Goal: Task Accomplishment & Management: Manage account settings

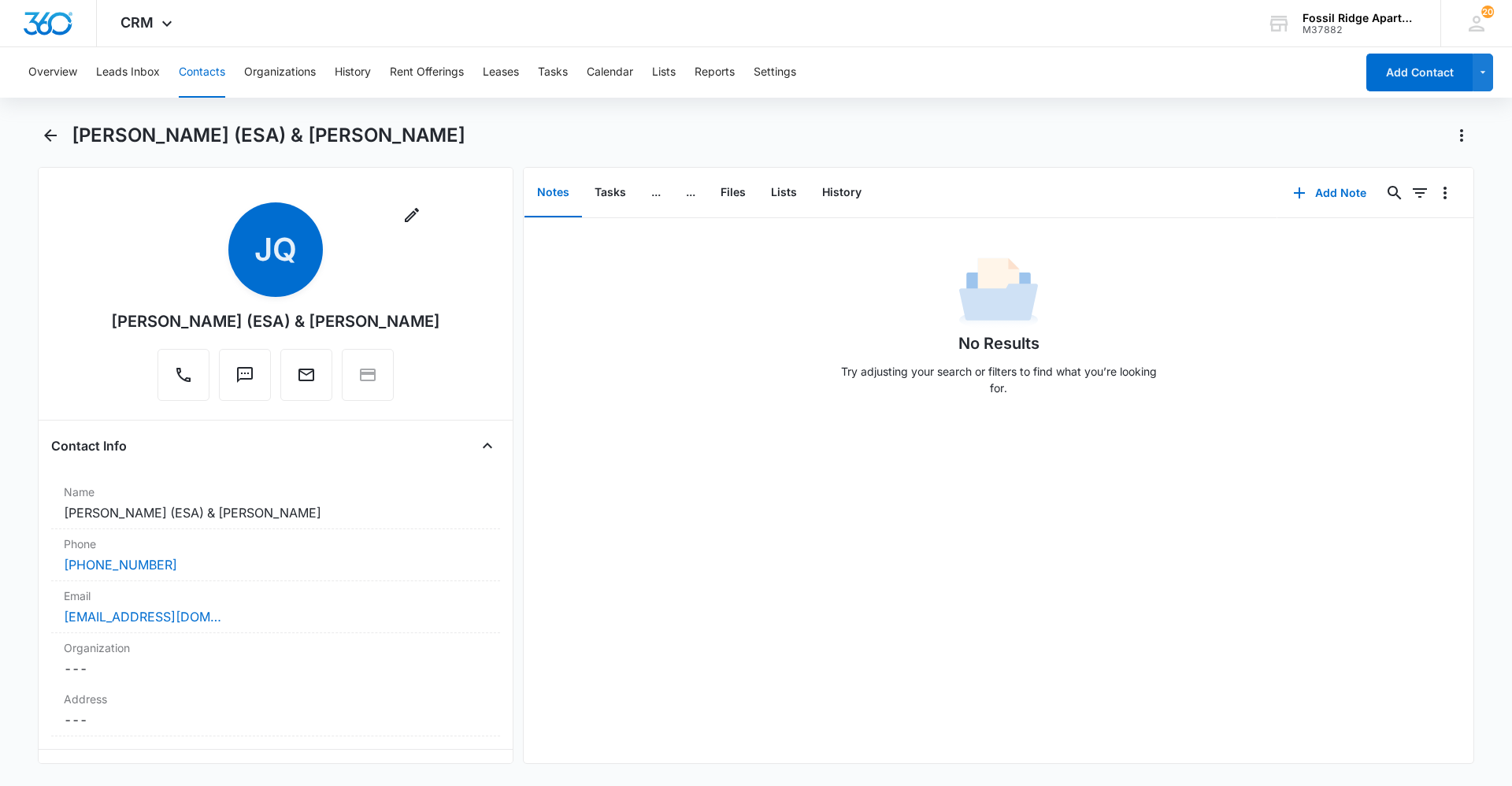
click at [231, 81] on div "Overview Leads Inbox Contacts Organizations History Rent Offerings Leases Tasks…" at bounding box center [686, 72] width 1336 height 51
click at [217, 82] on button "Contacts" at bounding box center [202, 72] width 46 height 51
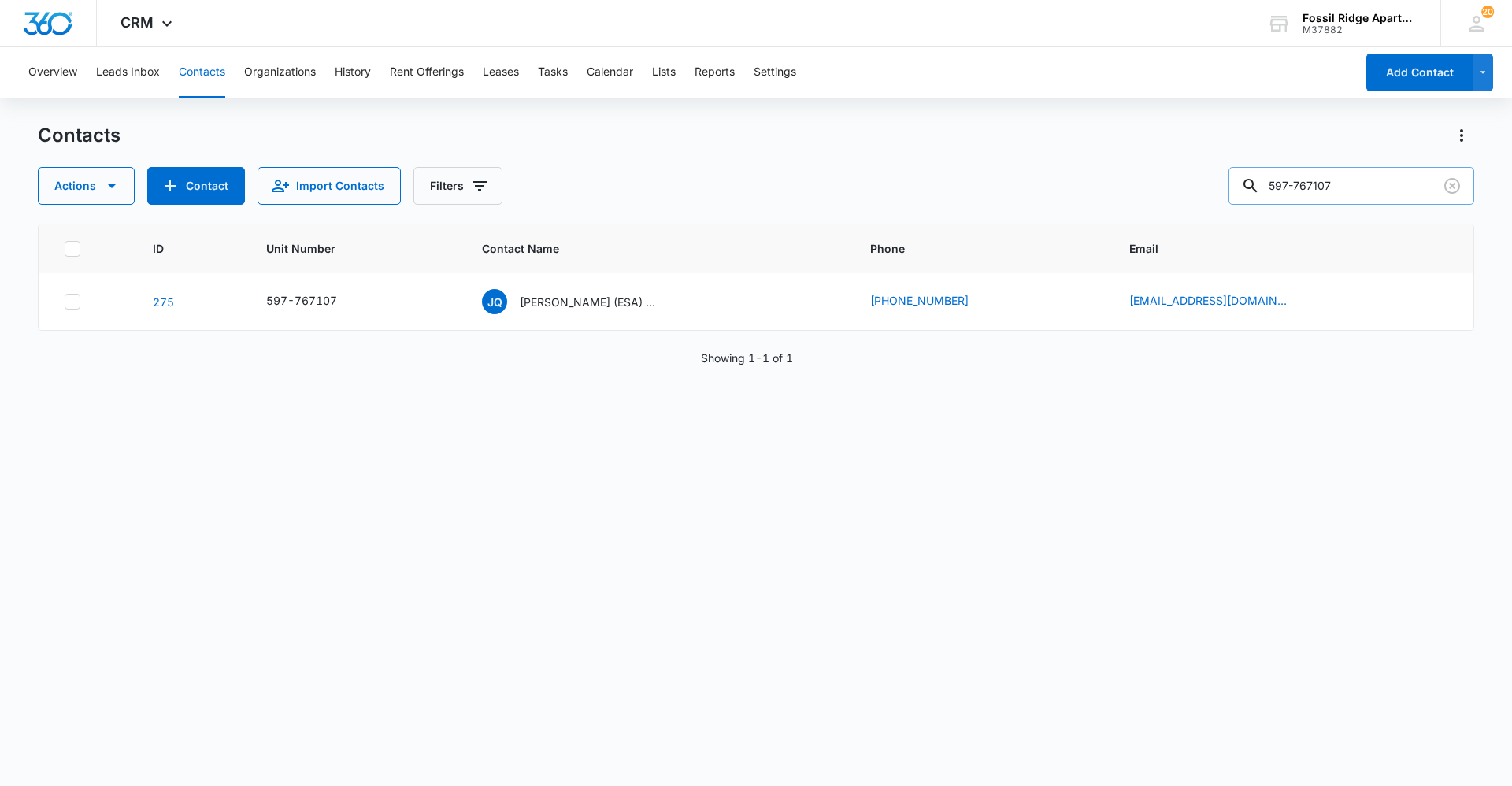
click at [1392, 197] on input "597-767107" at bounding box center [1352, 185] width 246 height 37
type input "597-990102"
click at [575, 299] on p "[PERSON_NAME] & [PERSON_NAME]" at bounding box center [590, 301] width 142 height 17
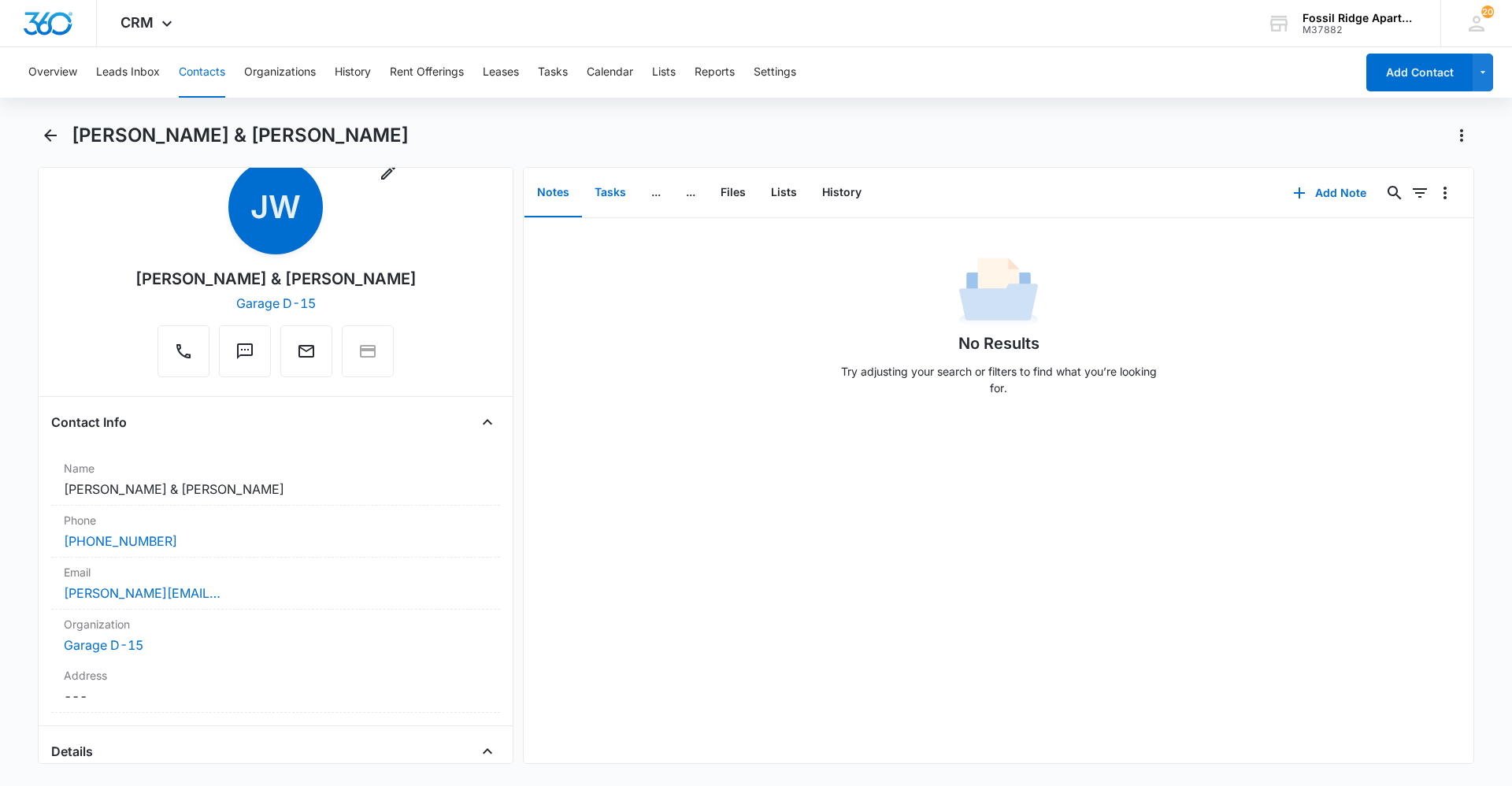
scroll to position [78, 0]
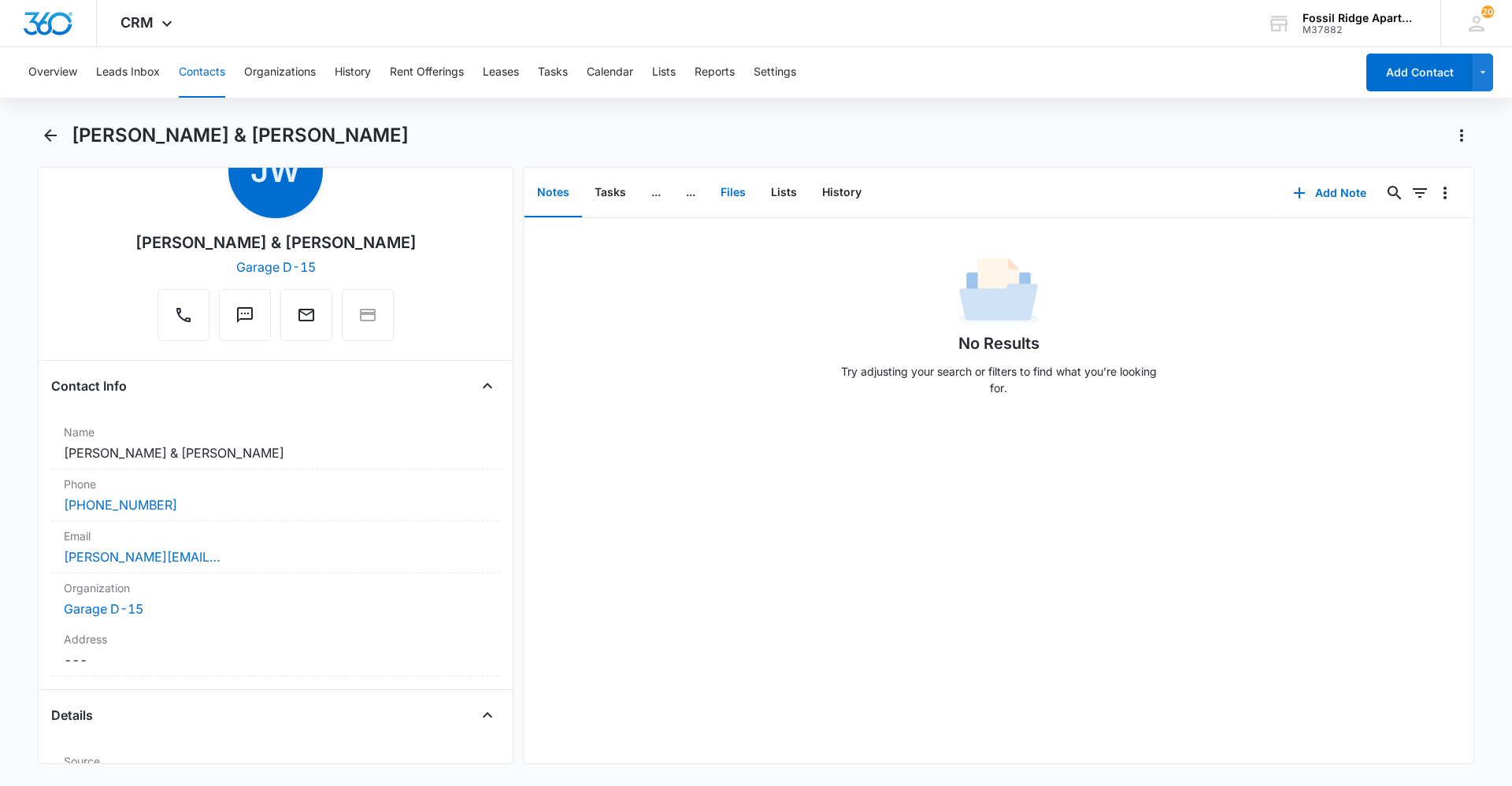
click at [722, 193] on button "Files" at bounding box center [733, 192] width 51 height 49
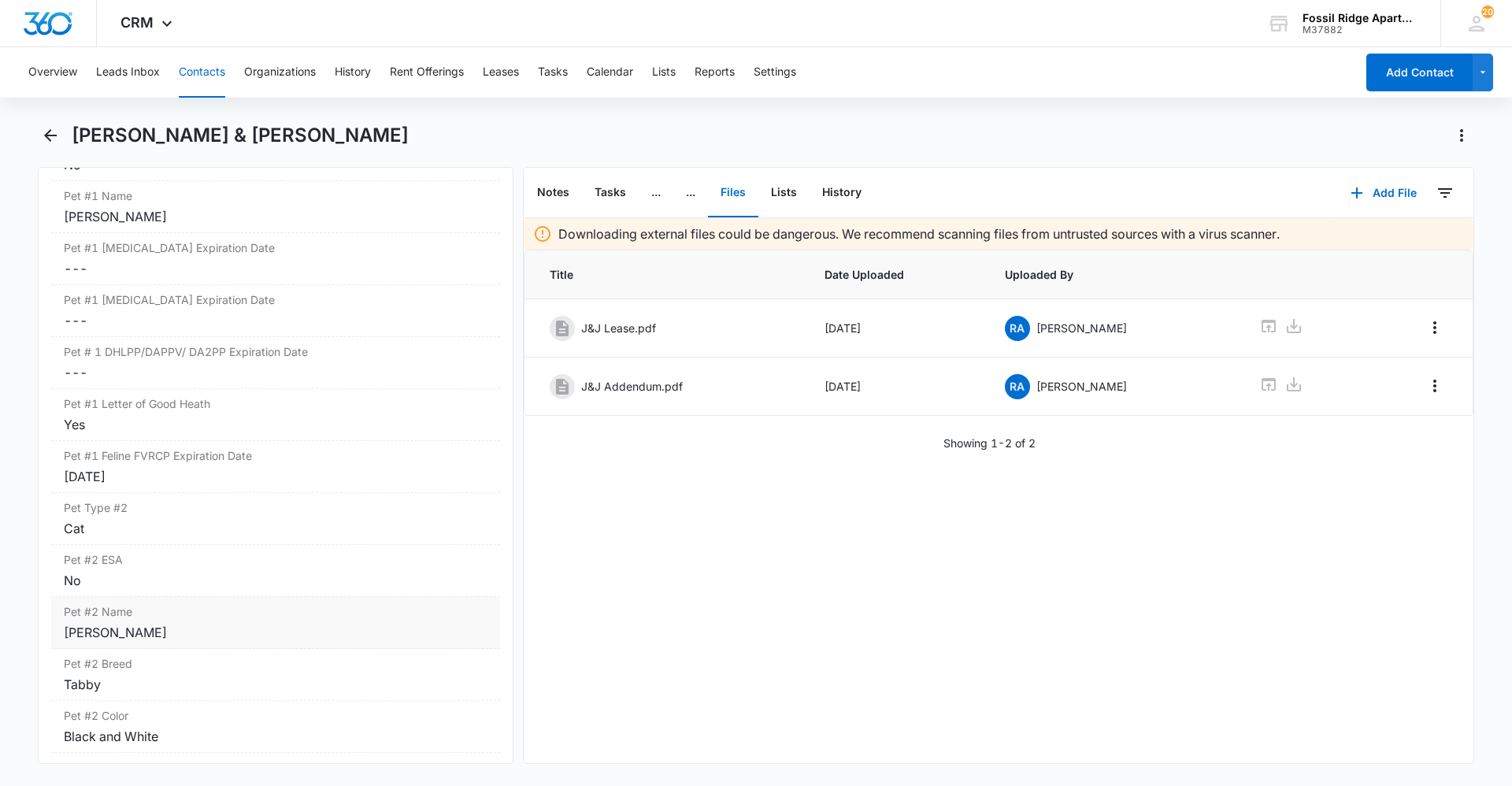
scroll to position [2755, 0]
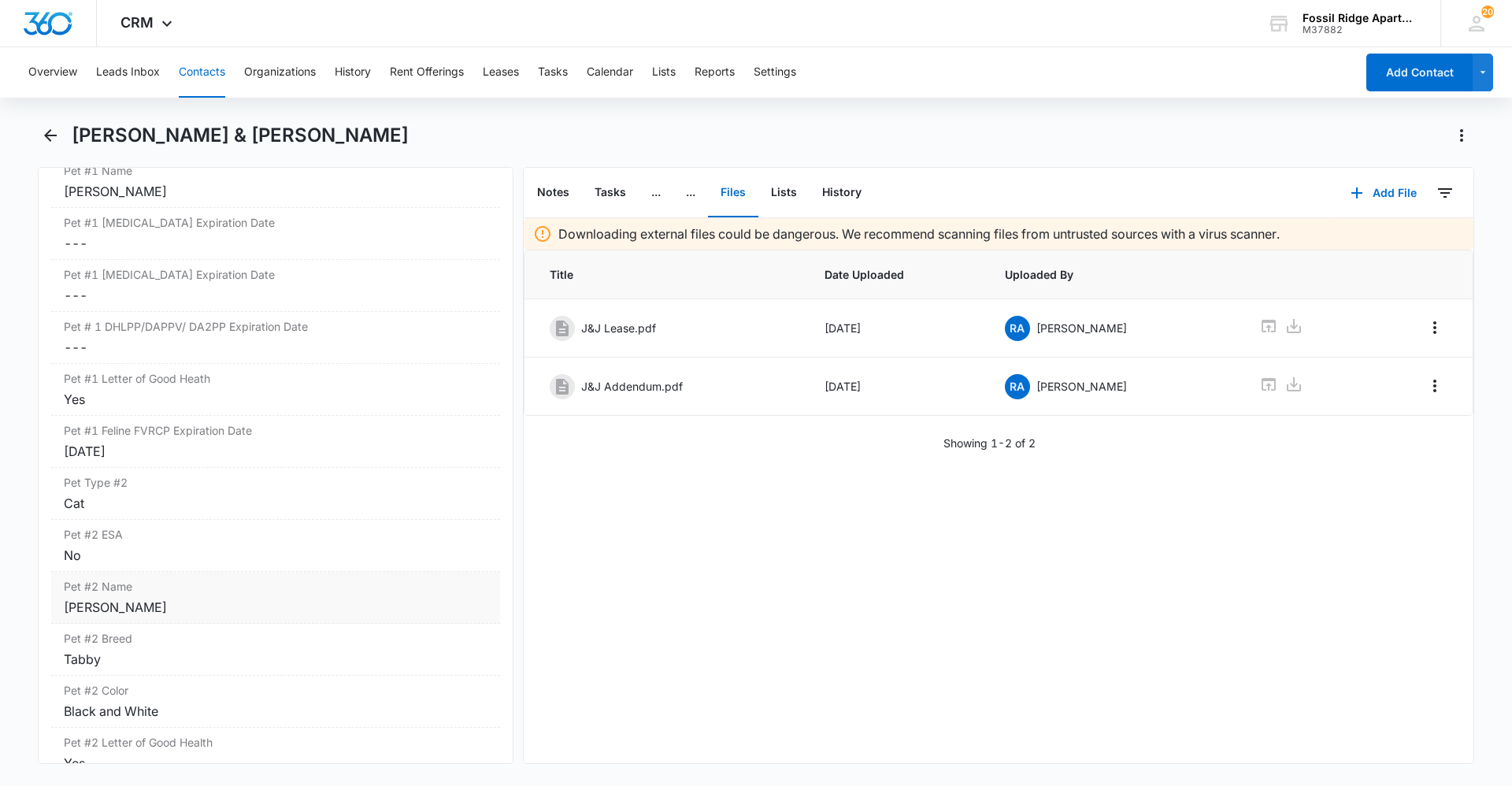
click at [123, 602] on div "[PERSON_NAME]" at bounding box center [275, 606] width 423 height 19
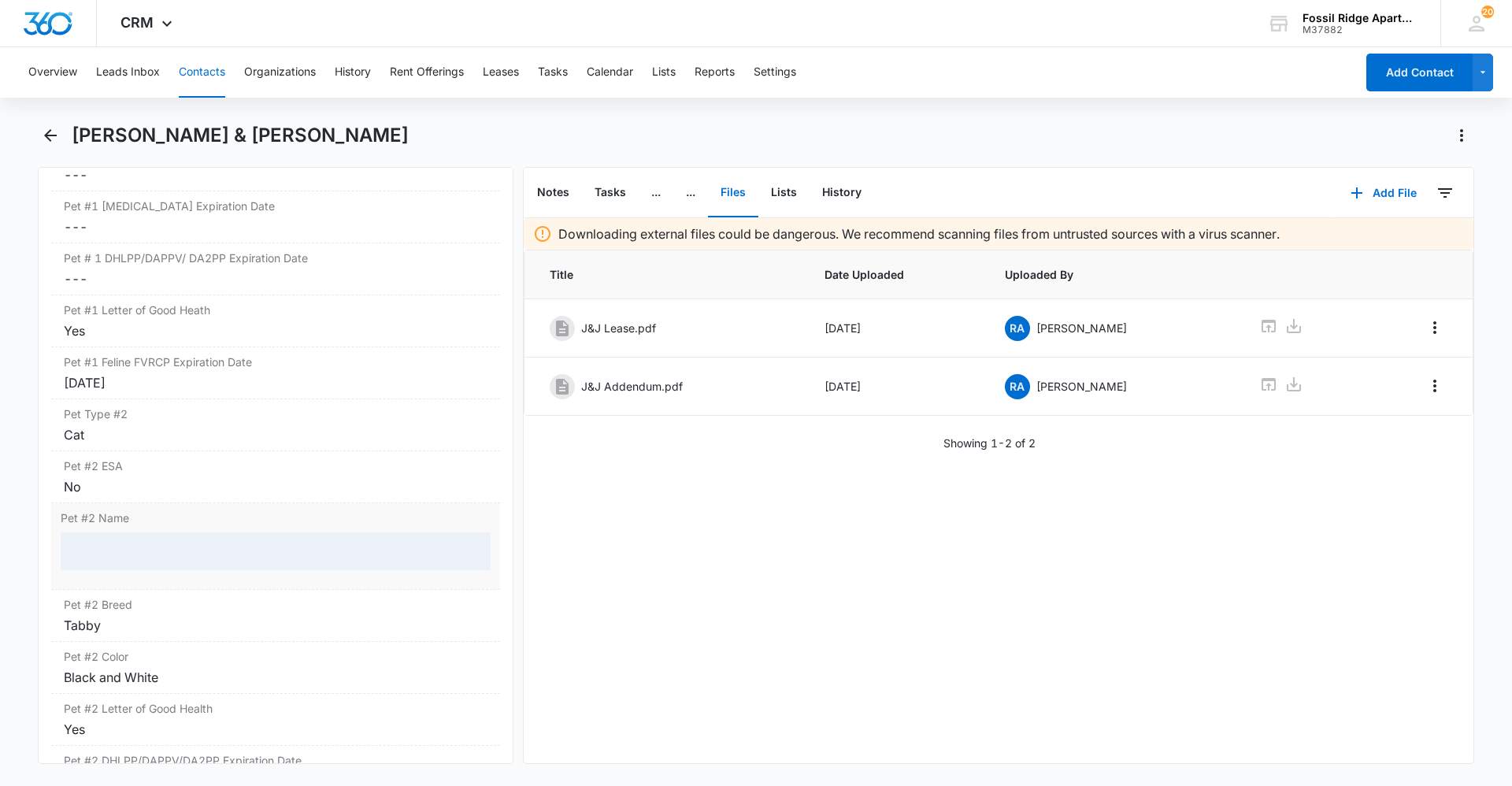
scroll to position [2912, 0]
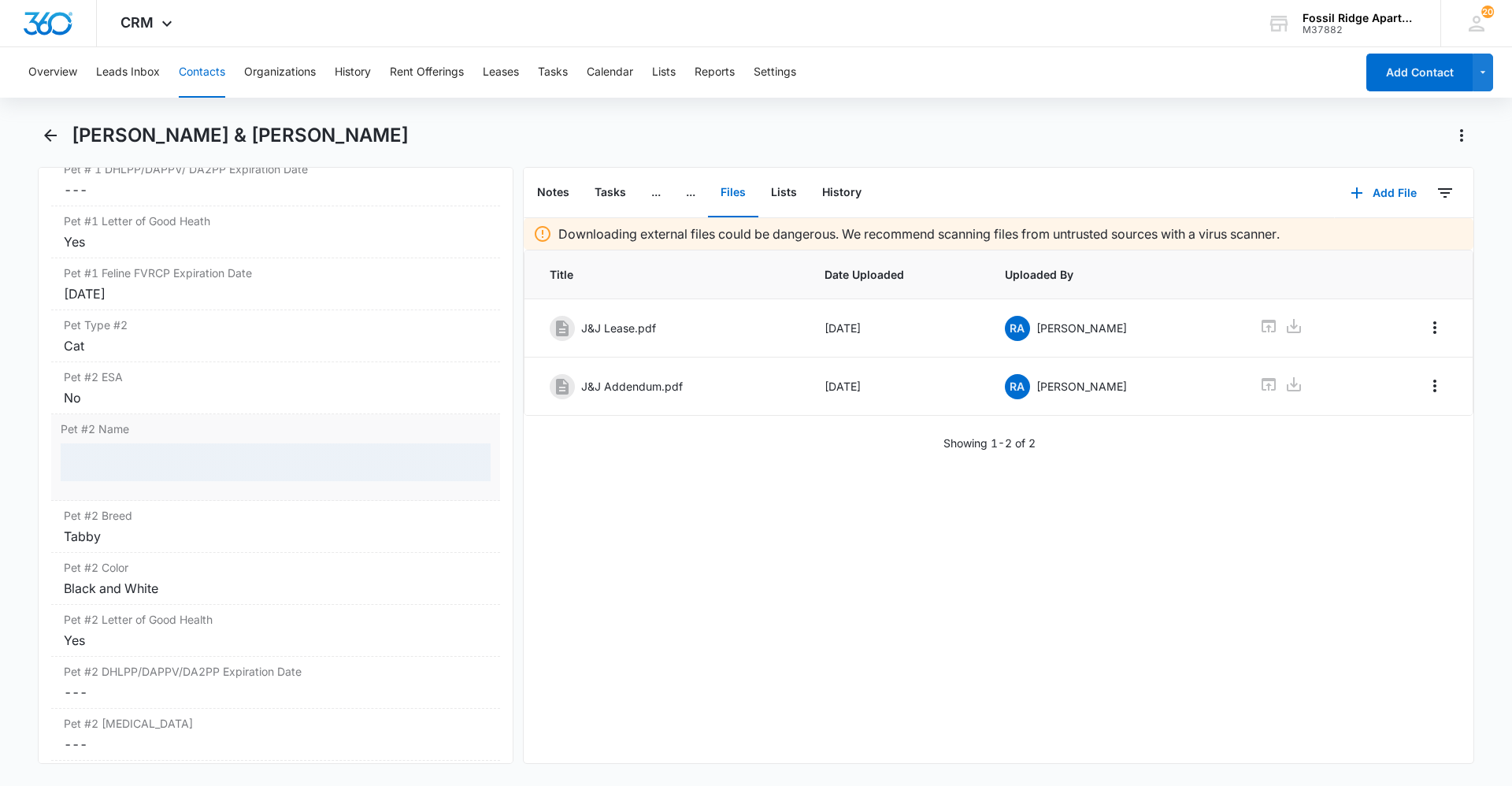
click at [99, 455] on div at bounding box center [275, 462] width 430 height 37
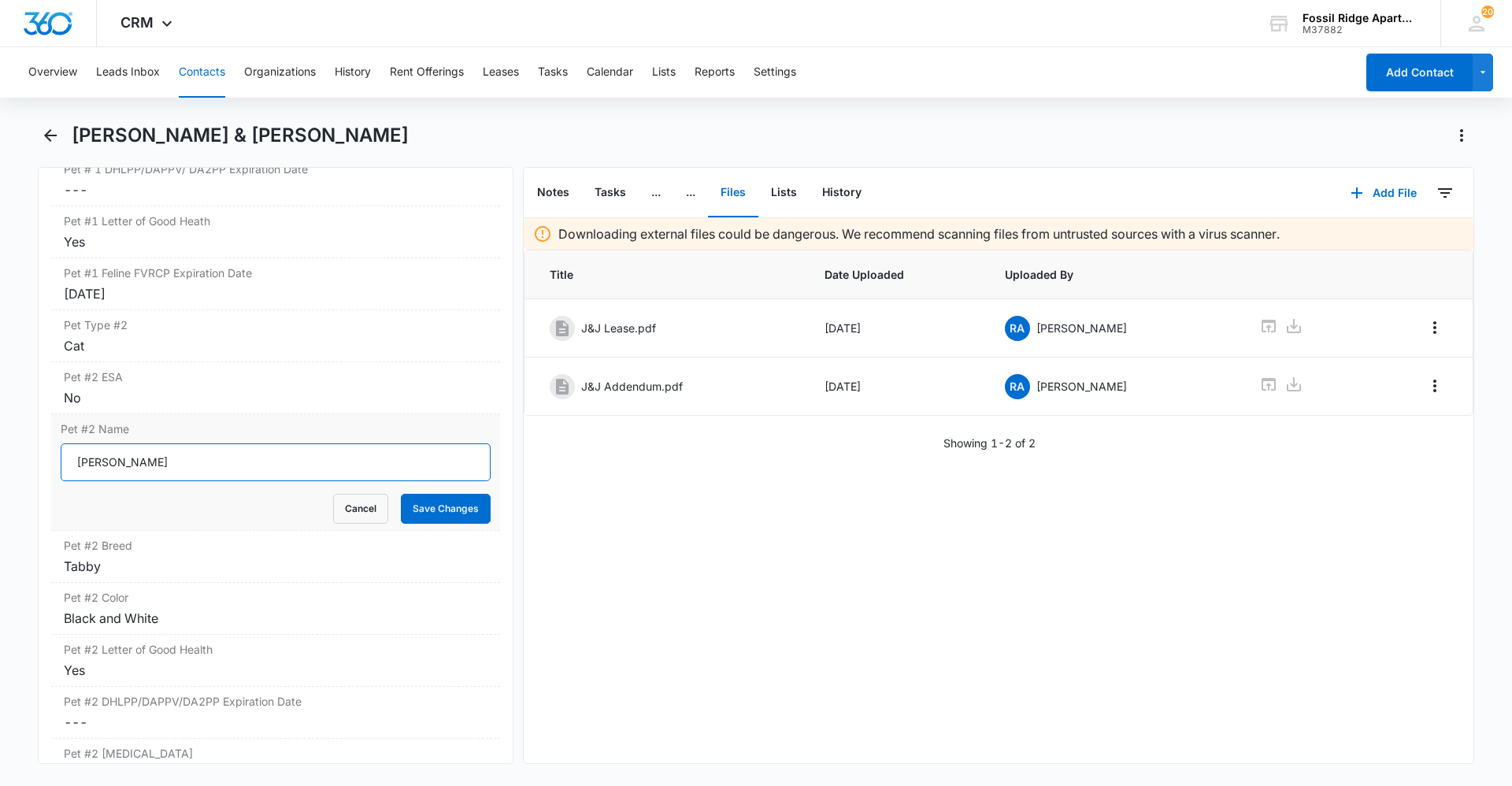
click at [124, 448] on input "[PERSON_NAME]" at bounding box center [275, 462] width 430 height 37
type input "R"
type input "Bentley"
click at [429, 512] on button "Save Changes" at bounding box center [446, 509] width 90 height 30
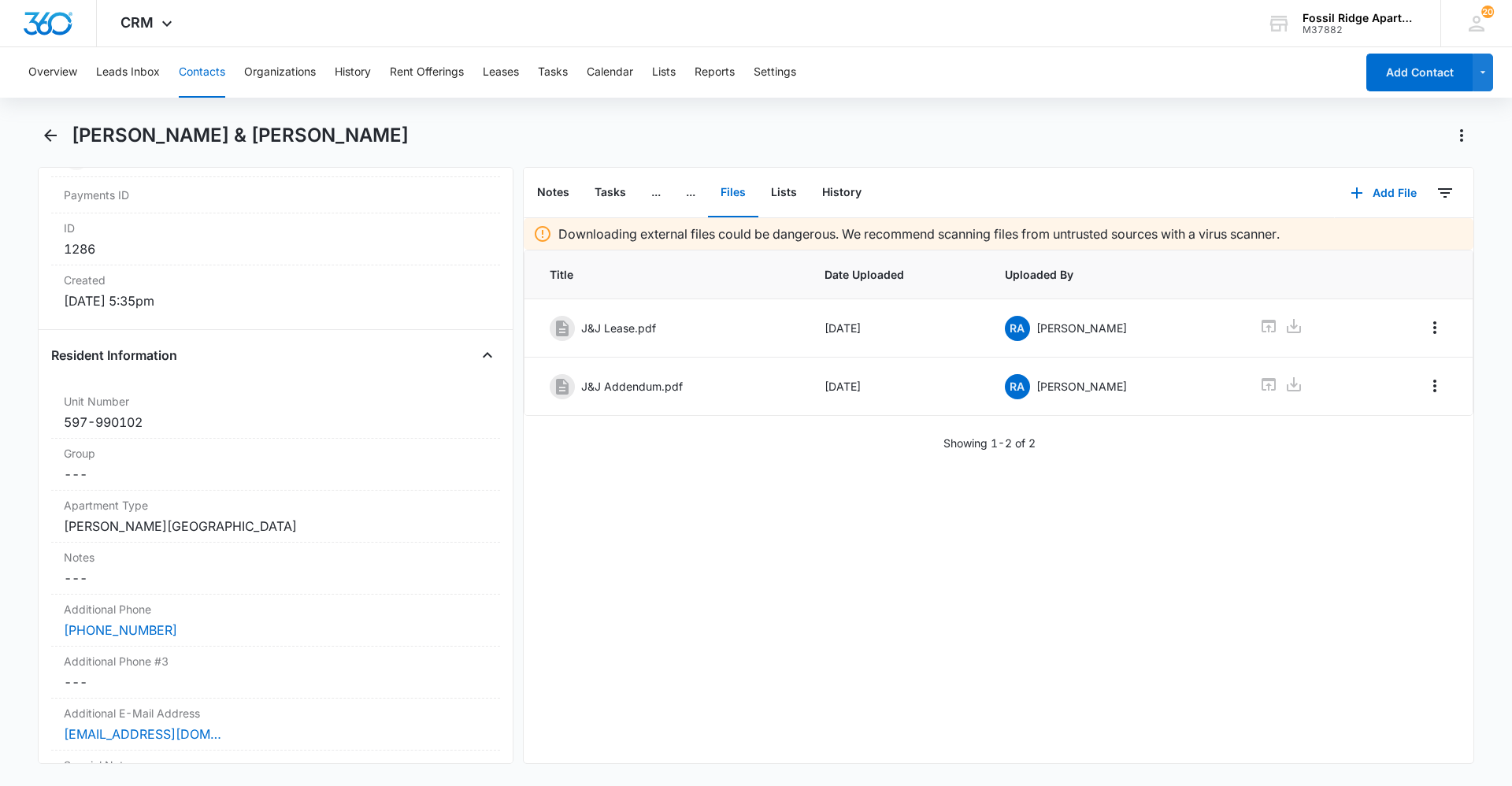
scroll to position [1181, 0]
